Goal: Navigation & Orientation: Understand site structure

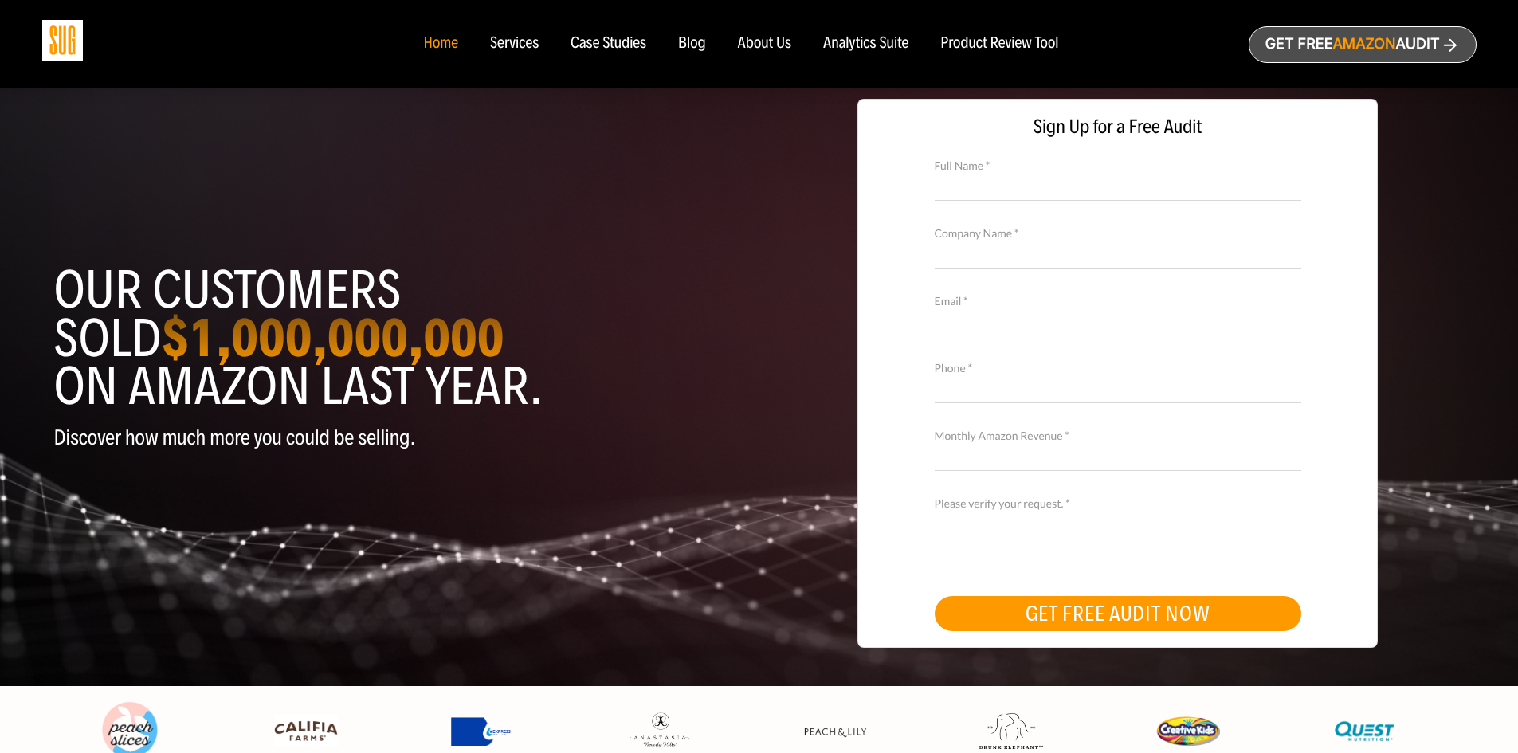
click at [618, 42] on div "Case Studies" at bounding box center [609, 44] width 76 height 18
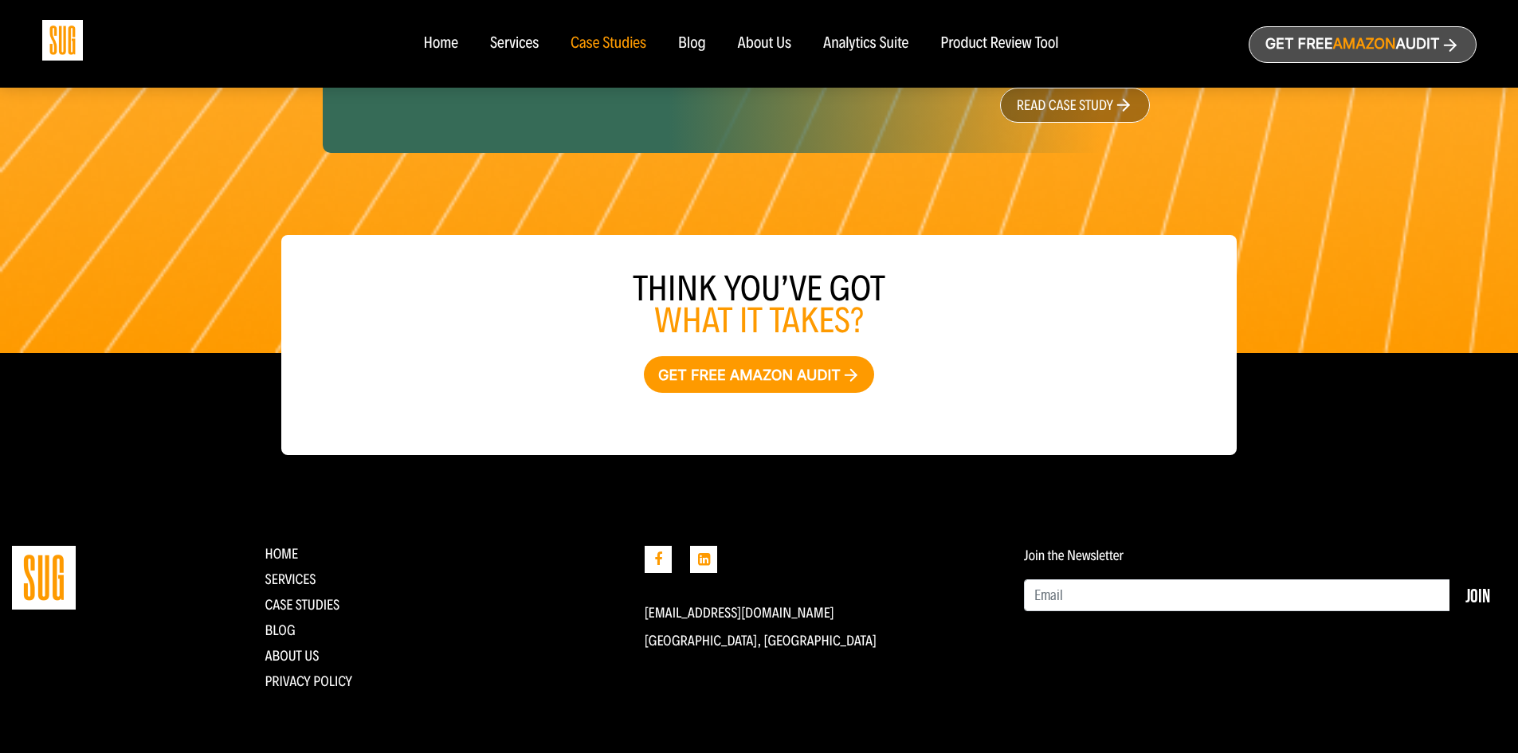
scroll to position [2511, 0]
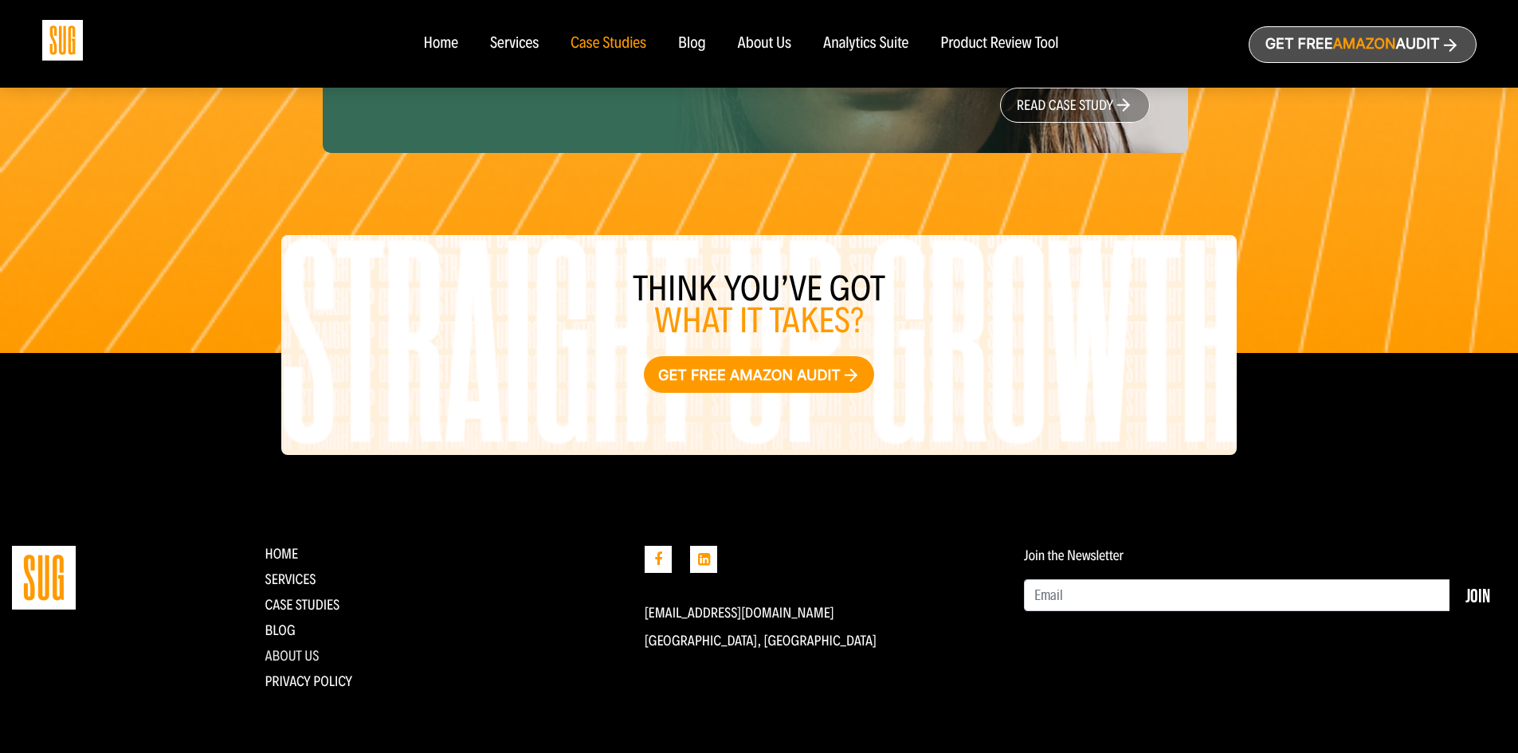
click at [293, 648] on link "About Us" at bounding box center [292, 656] width 54 height 18
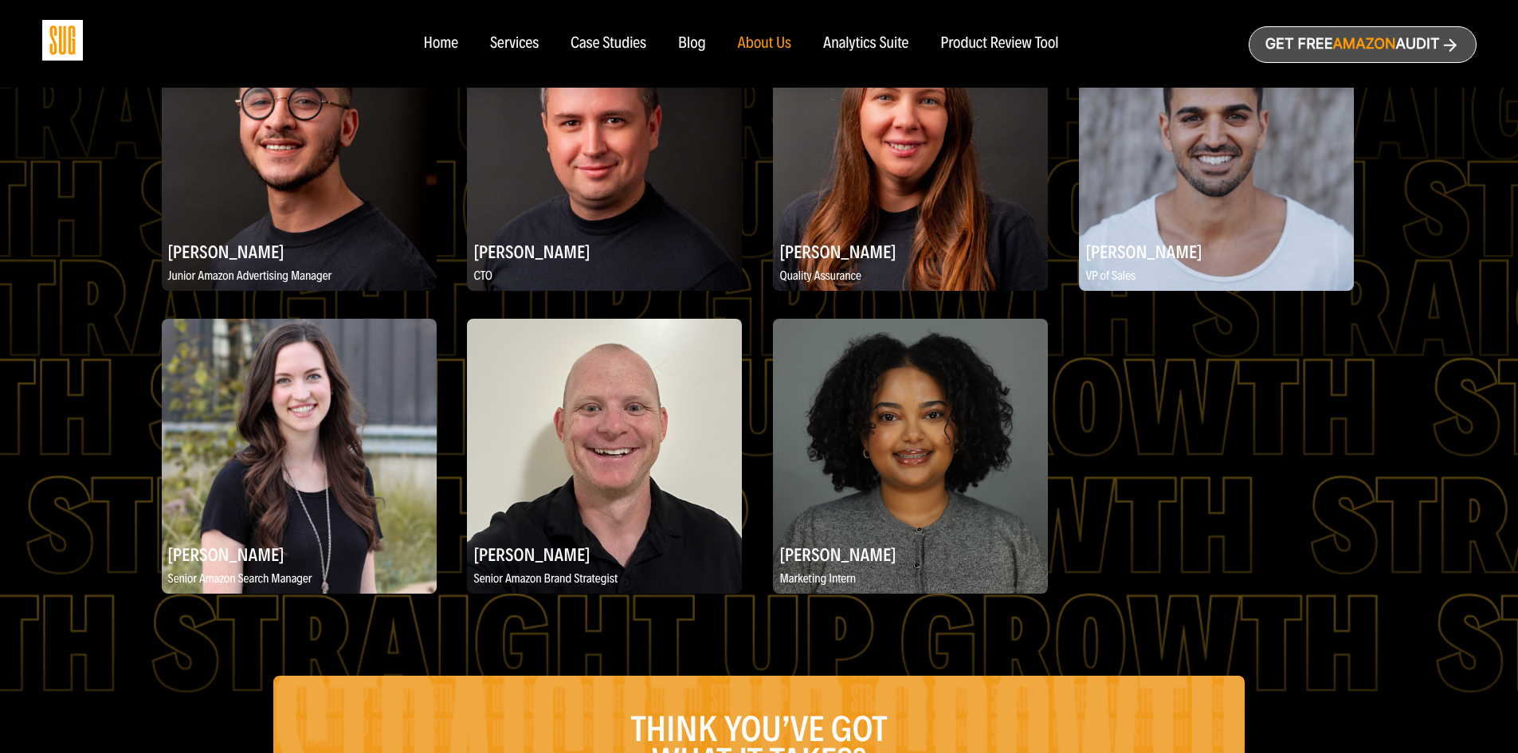
scroll to position [2471, 0]
